Goal: Obtain resource: Obtain resource

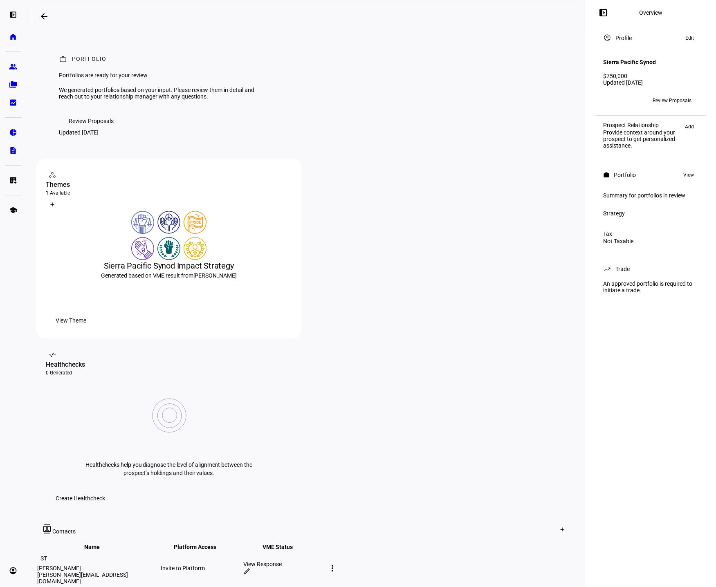
click at [86, 329] on span "View Theme" at bounding box center [71, 320] width 31 height 16
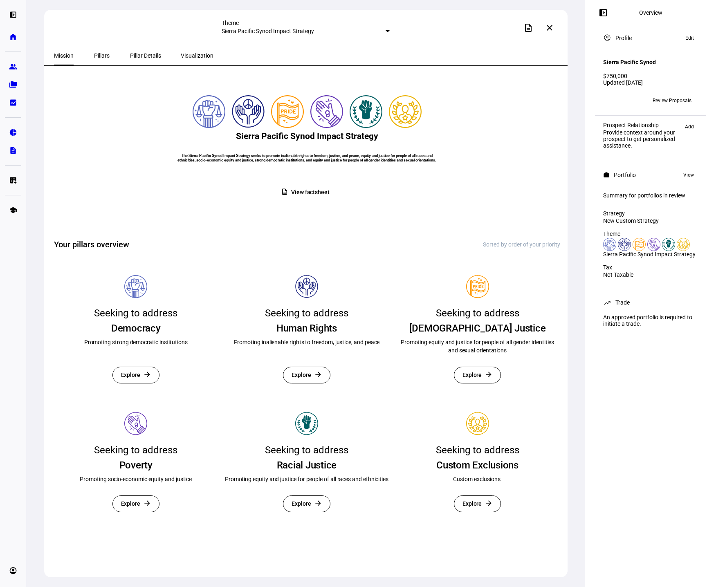
click at [303, 200] on span "View factsheet" at bounding box center [310, 192] width 38 height 16
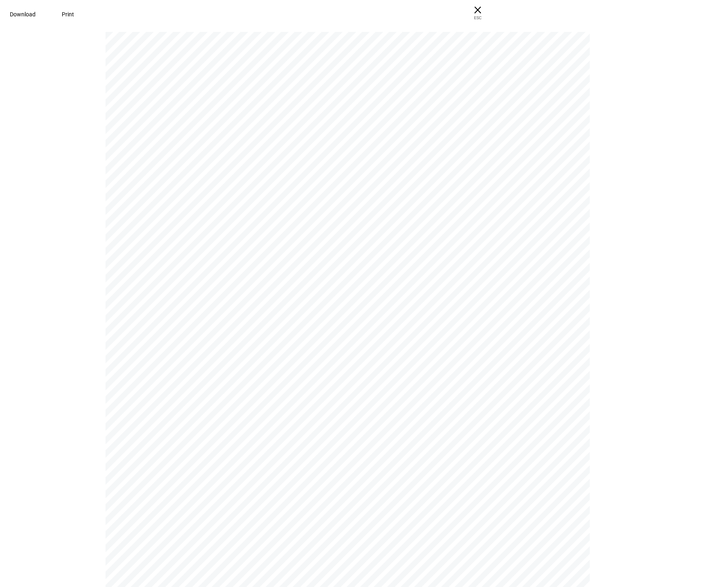
click at [663, 185] on pdf-viewer "P O RT F O L I O Portfolios are ready for your review We generated portfolios b…" at bounding box center [355, 309] width 704 height 556
click at [491, 8] on span "× ESC" at bounding box center [477, 13] width 26 height 26
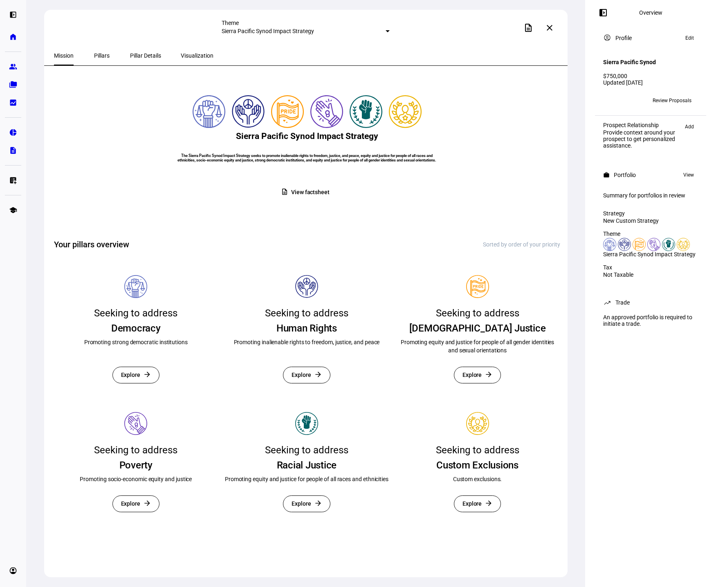
click at [98, 60] on span "Pillars" at bounding box center [102, 56] width 16 height 20
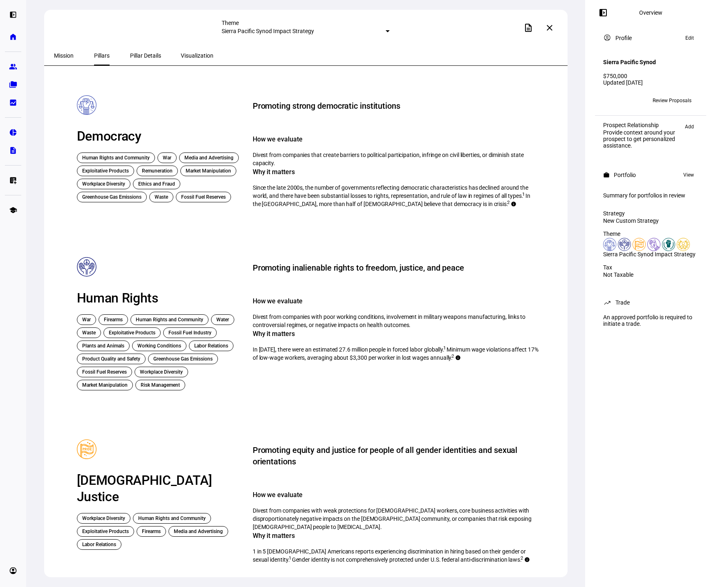
click at [137, 50] on span "Pillar Details" at bounding box center [145, 56] width 31 height 20
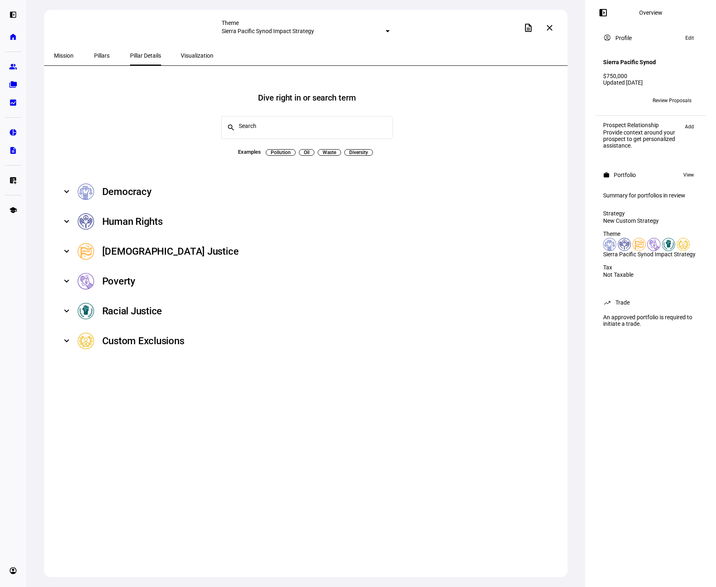
click at [171, 52] on div "Visualization" at bounding box center [197, 56] width 52 height 20
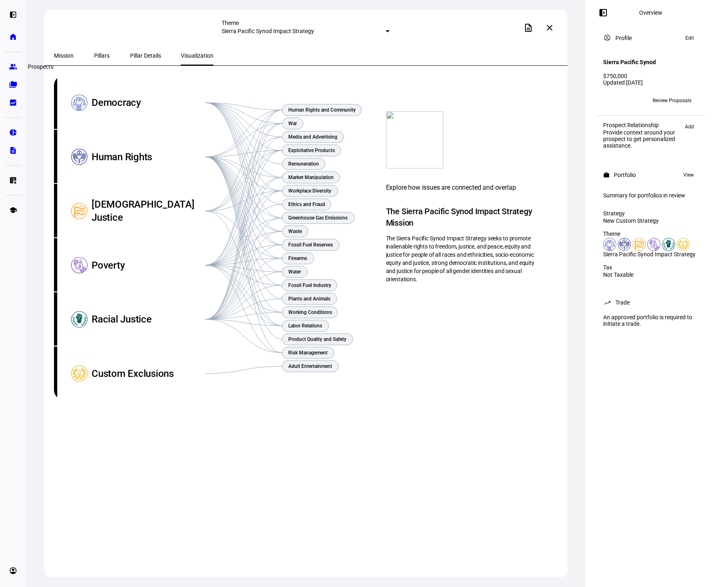
click at [16, 64] on eth-mat-symbol "group" at bounding box center [13, 67] width 8 height 8
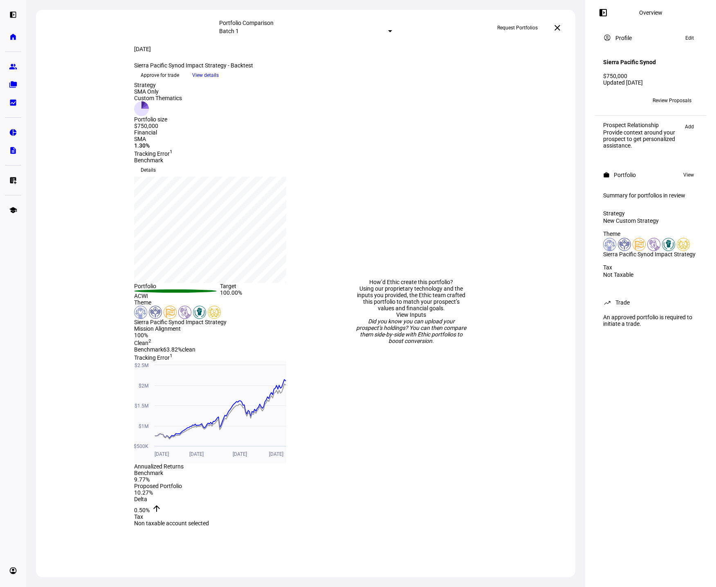
click at [219, 81] on span "View details" at bounding box center [205, 75] width 27 height 12
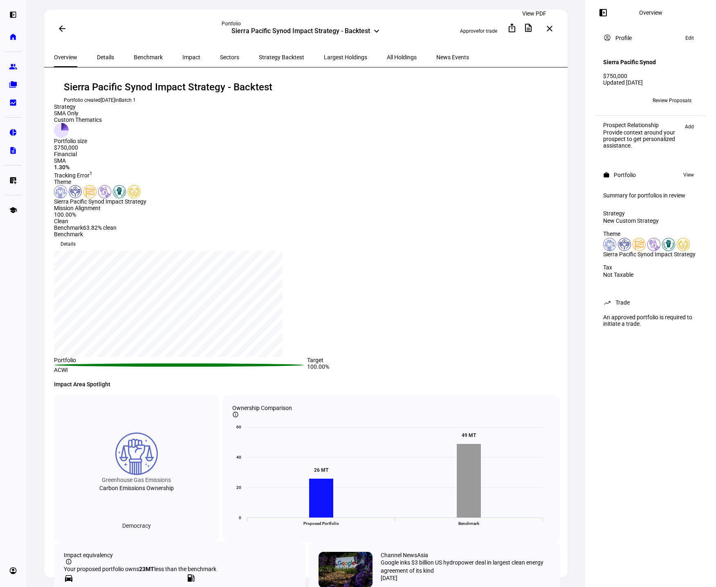
click at [532, 27] on mat-icon "description" at bounding box center [528, 28] width 10 height 10
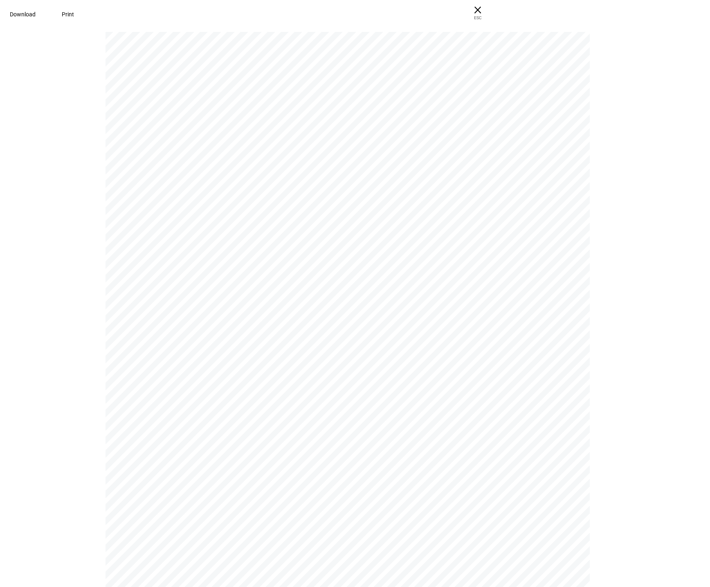
click at [572, 148] on div "P O RT F O L I O Portfolios are ready for your review We generated portfolios b…" at bounding box center [350, 350] width 491 height 636
click at [74, 13] on span "Print" at bounding box center [68, 14] width 12 height 7
